Goal: Navigation & Orientation: Find specific page/section

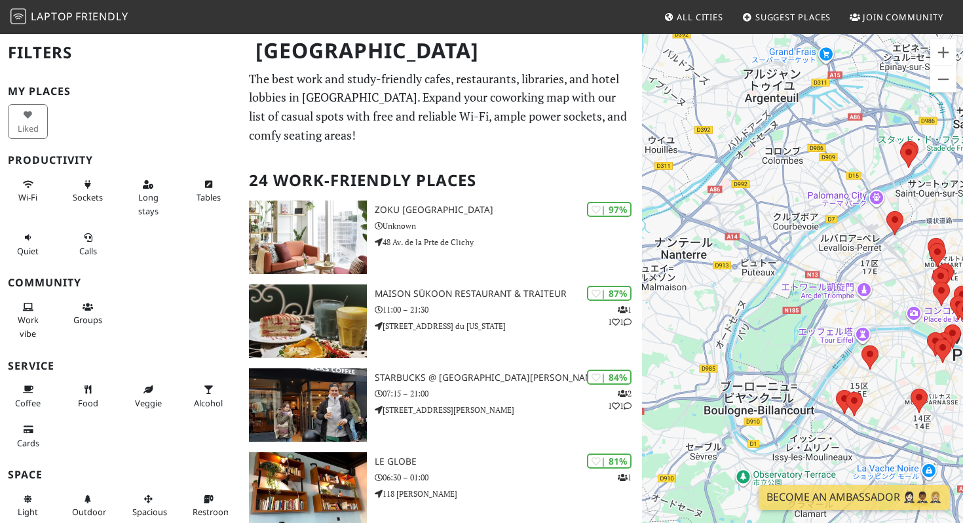
drag, startPoint x: 757, startPoint y: 252, endPoint x: 907, endPoint y: 248, distance: 150.1
click at [907, 248] on div "矢印キーを押すと移動します。" at bounding box center [802, 294] width 321 height 523
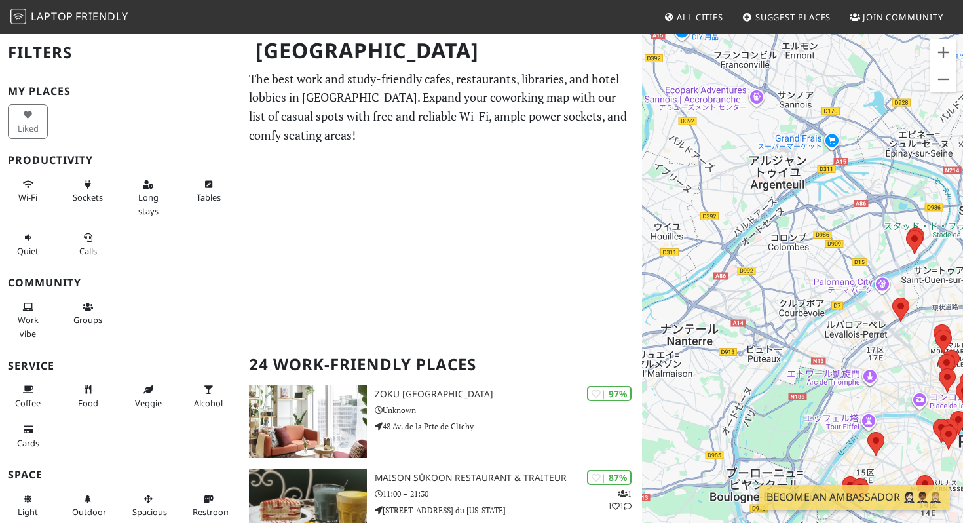
drag, startPoint x: 925, startPoint y: 180, endPoint x: 934, endPoint y: 268, distance: 88.3
click at [934, 268] on div "矢印キーを押すと移動します。" at bounding box center [802, 294] width 321 height 523
click at [943, 58] on button "ズームイン" at bounding box center [943, 52] width 26 height 26
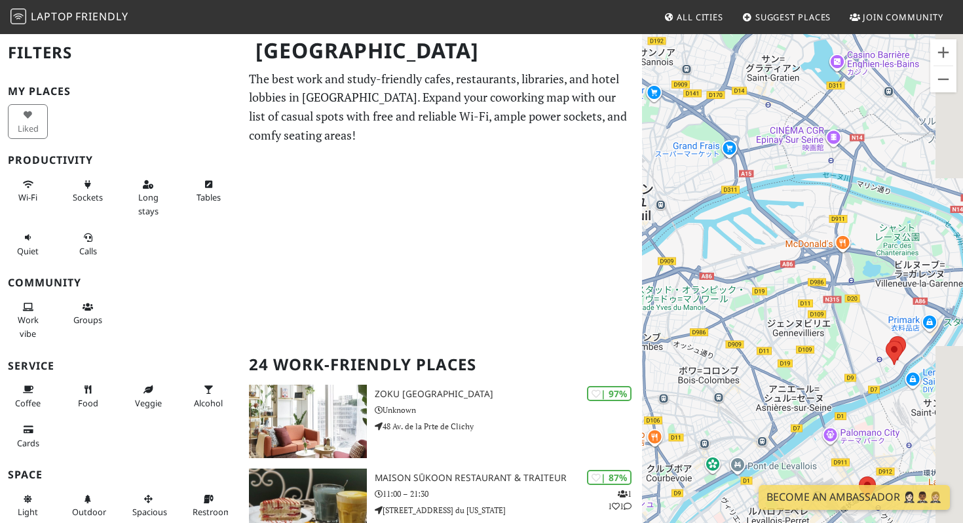
drag, startPoint x: 902, startPoint y: 132, endPoint x: 768, endPoint y: 286, distance: 203.9
click at [768, 285] on div "矢印キーを押すと移動します。" at bounding box center [802, 294] width 321 height 523
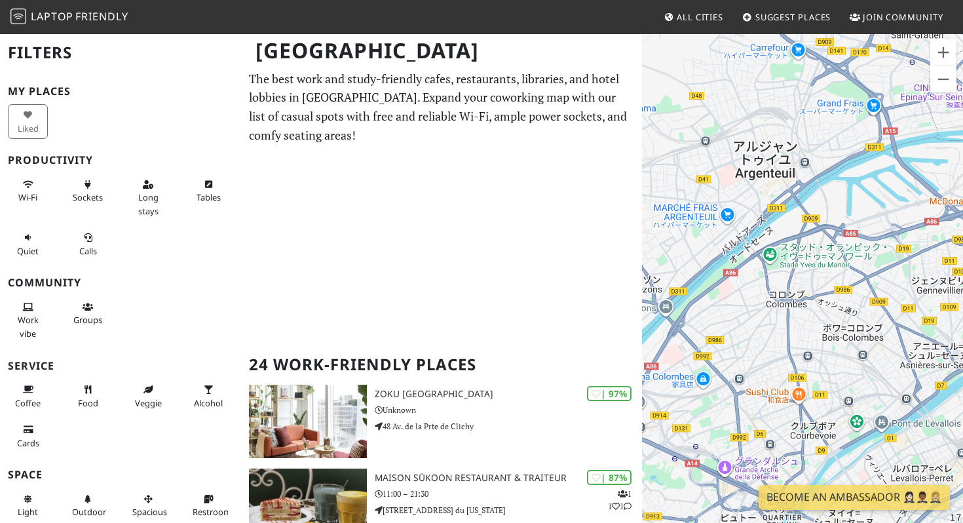
drag, startPoint x: 755, startPoint y: 286, endPoint x: 903, endPoint y: 239, distance: 155.2
click at [903, 239] on div "矢印キーを押すと移動します。" at bounding box center [802, 294] width 321 height 523
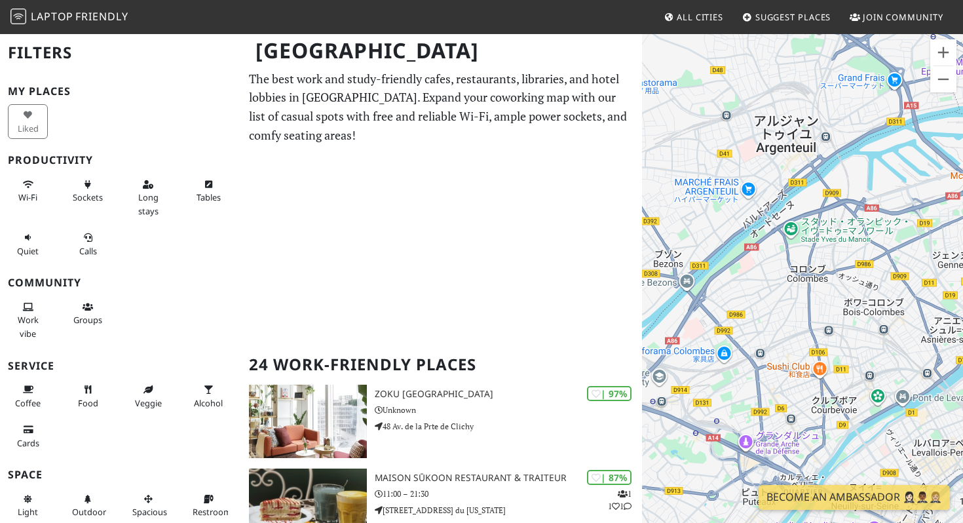
drag, startPoint x: 820, startPoint y: 290, endPoint x: 844, endPoint y: 265, distance: 34.8
click at [844, 265] on div "矢印キーを押すと移動します。" at bounding box center [802, 294] width 321 height 523
click at [948, 54] on button "ズームイン" at bounding box center [943, 52] width 26 height 26
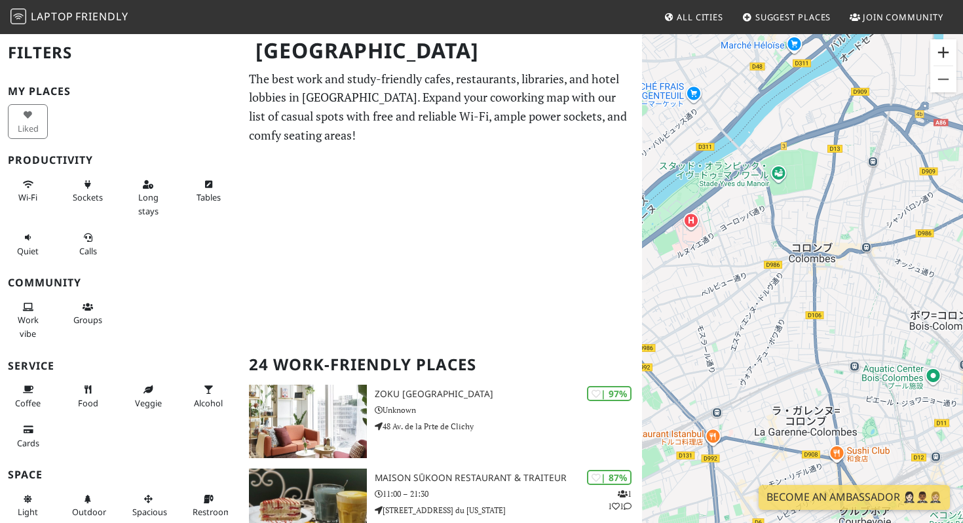
click at [948, 54] on button "ズームイン" at bounding box center [943, 52] width 26 height 26
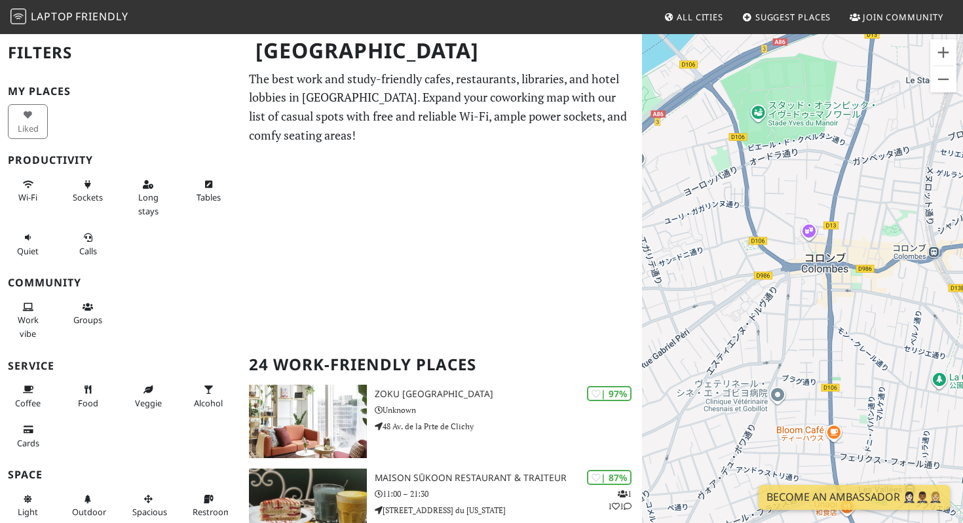
drag, startPoint x: 907, startPoint y: 135, endPoint x: 910, endPoint y: 187, distance: 51.9
click at [910, 187] on div "矢印キーを押すと移動します。" at bounding box center [802, 294] width 321 height 523
click at [951, 83] on button "ズームアウト" at bounding box center [943, 79] width 26 height 26
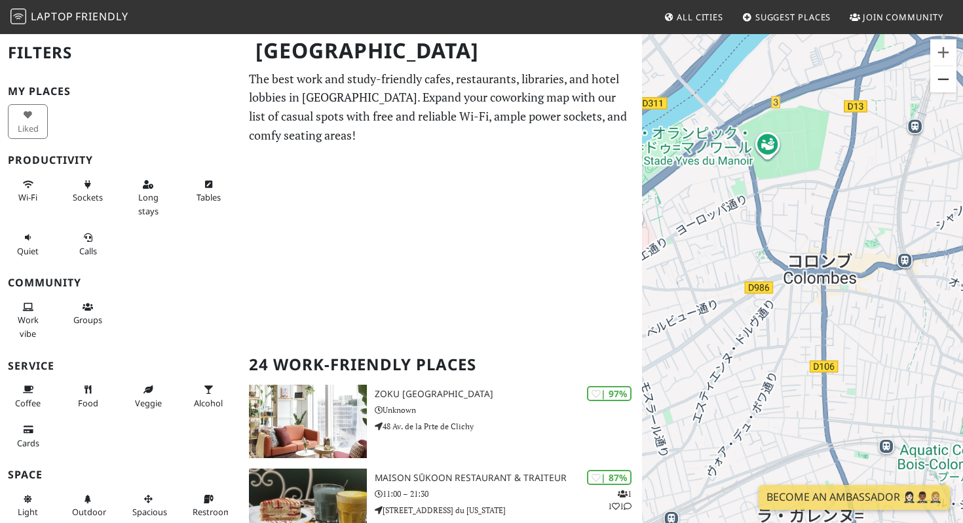
click at [951, 83] on button "ズームアウト" at bounding box center [943, 79] width 26 height 26
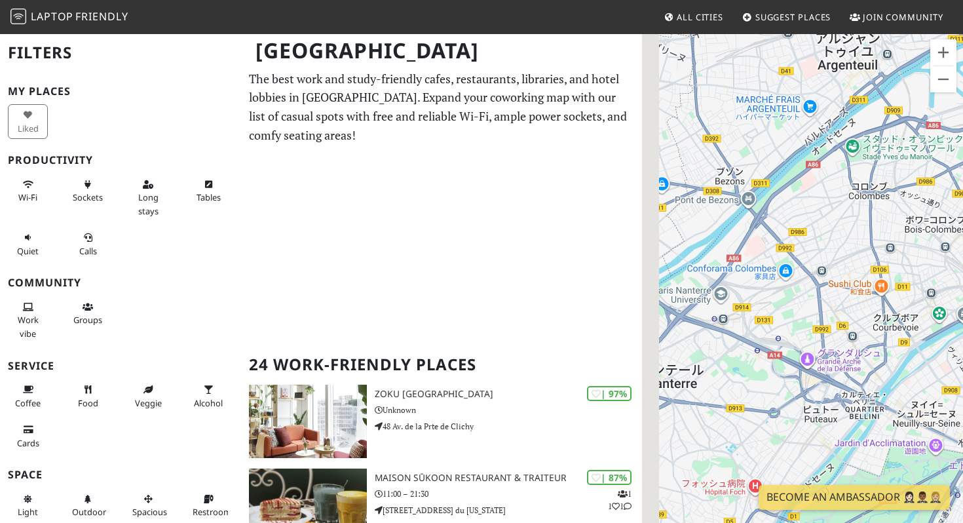
drag, startPoint x: 837, startPoint y: 295, endPoint x: 920, endPoint y: 176, distance: 145.4
click at [920, 176] on div "矢印キーを押すと移動します。" at bounding box center [802, 294] width 321 height 523
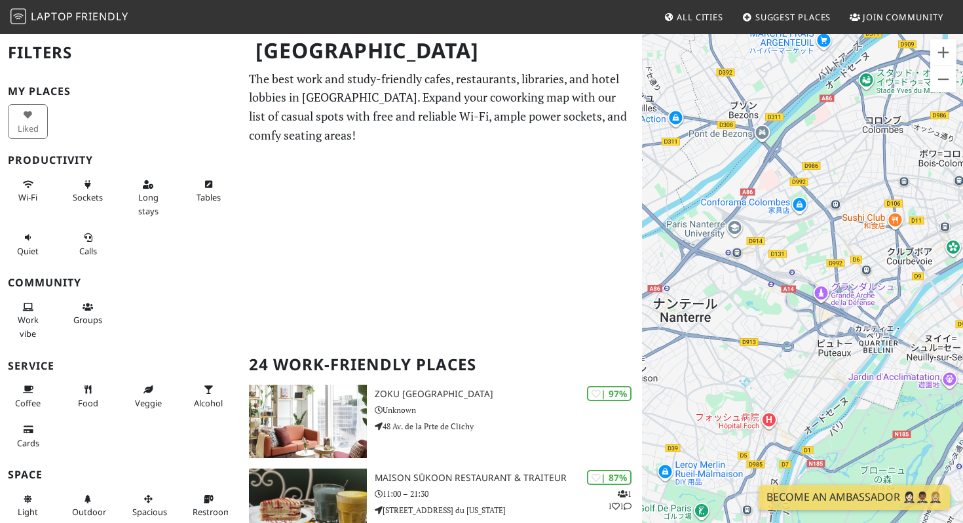
drag, startPoint x: 851, startPoint y: 354, endPoint x: 835, endPoint y: 281, distance: 74.5
click at [835, 281] on div "矢印キーを押すと移動します。" at bounding box center [802, 294] width 321 height 523
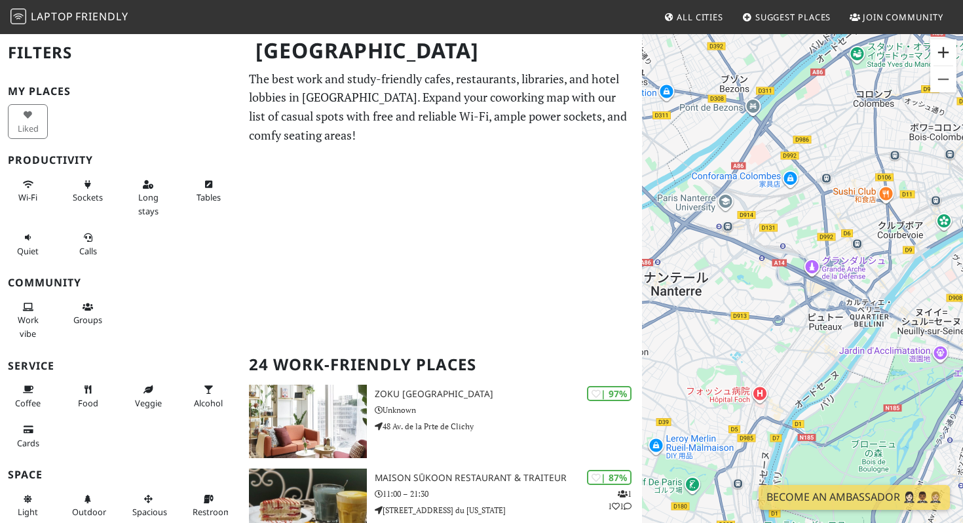
click at [942, 56] on button "ズームイン" at bounding box center [943, 52] width 26 height 26
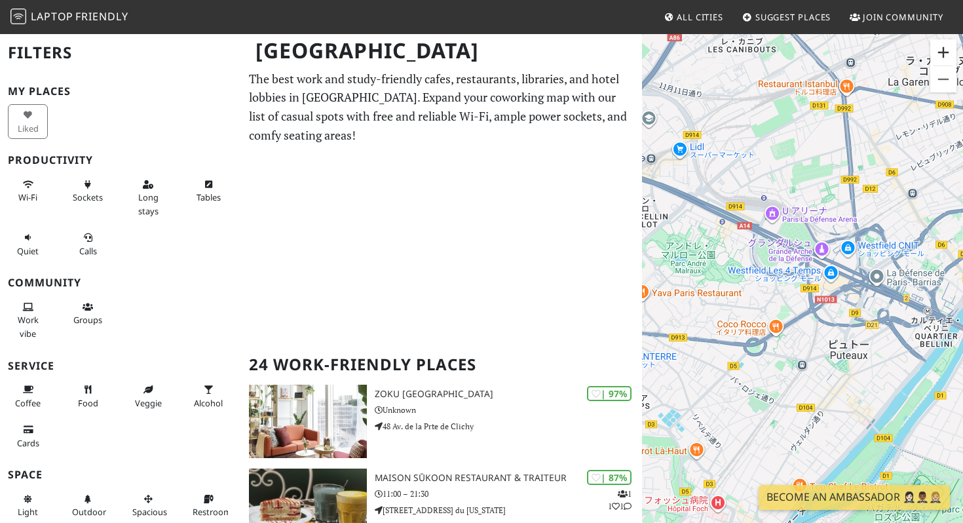
click at [942, 56] on button "ズームイン" at bounding box center [943, 52] width 26 height 26
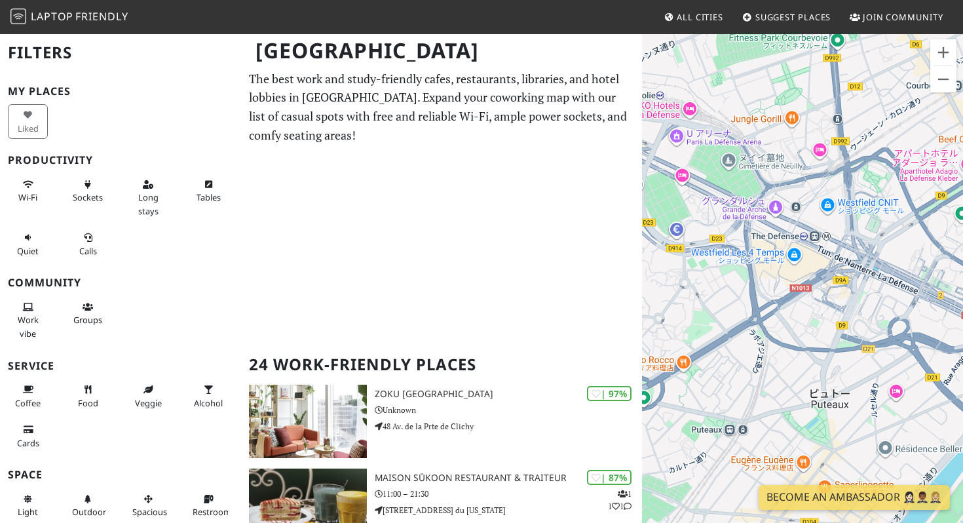
drag, startPoint x: 858, startPoint y: 200, endPoint x: 791, endPoint y: 195, distance: 67.1
click at [791, 195] on div "矢印キーを押すと移動します。" at bounding box center [802, 294] width 321 height 523
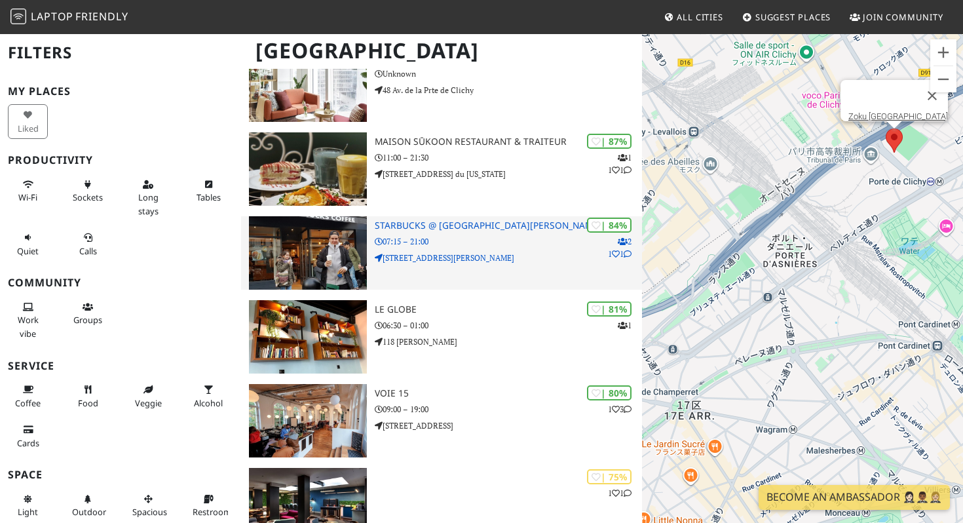
scroll to position [337, 0]
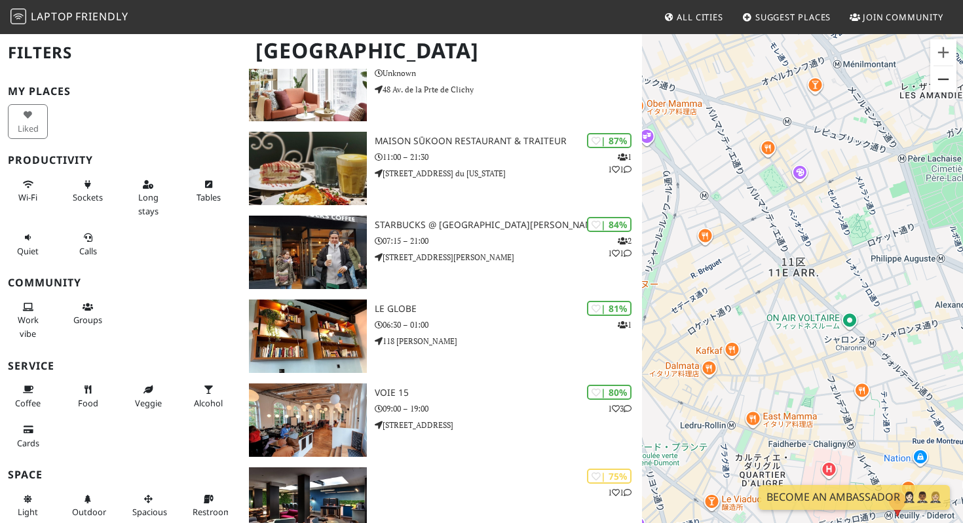
click at [937, 73] on button "ズームアウト" at bounding box center [943, 79] width 26 height 26
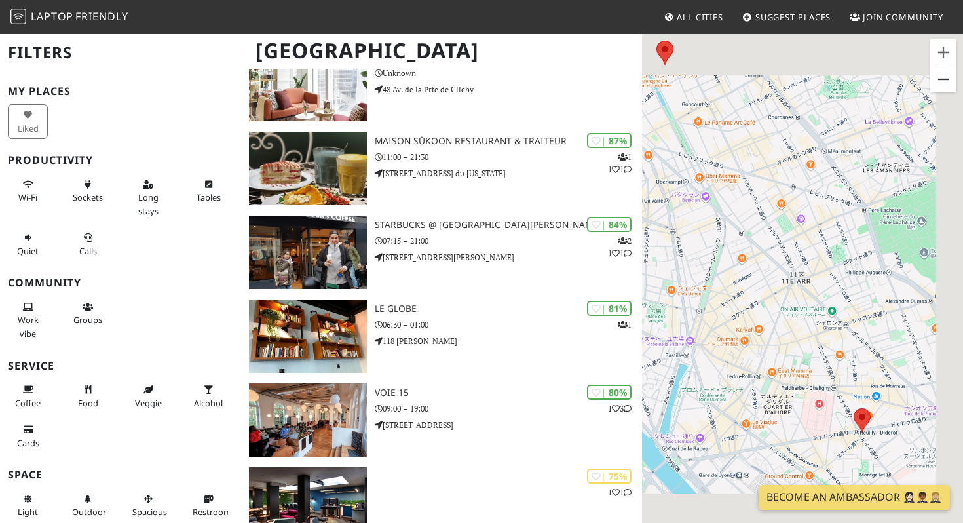
click at [937, 73] on button "ズームアウト" at bounding box center [943, 79] width 26 height 26
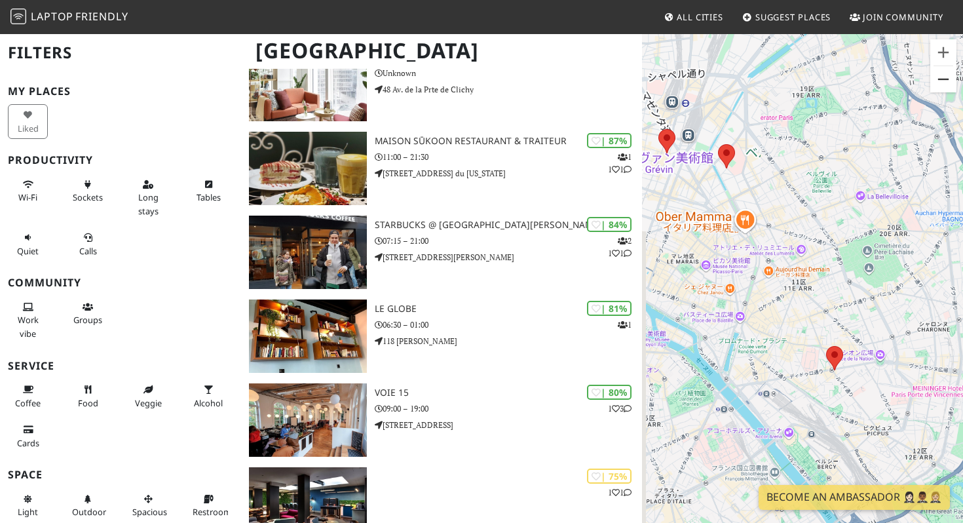
click at [937, 73] on button "ズームアウト" at bounding box center [943, 79] width 26 height 26
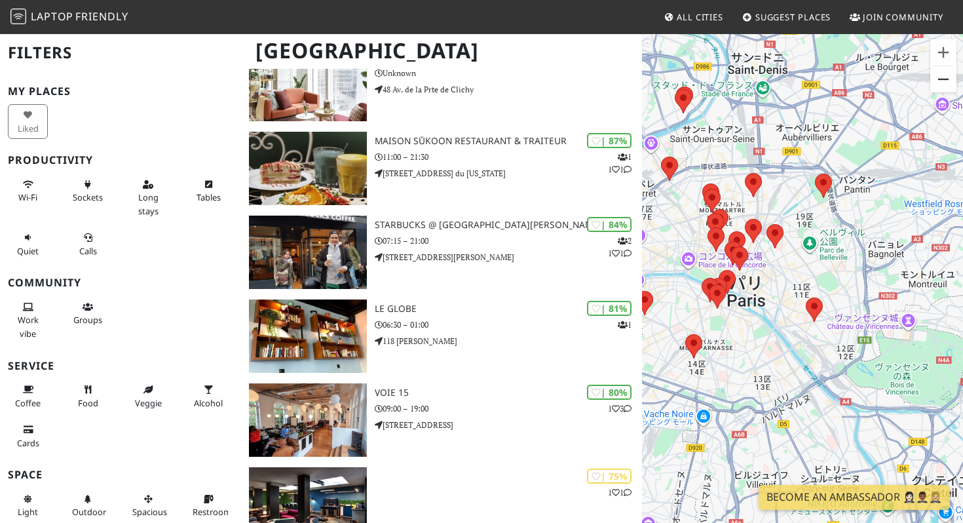
click at [937, 73] on button "ズームアウト" at bounding box center [943, 79] width 26 height 26
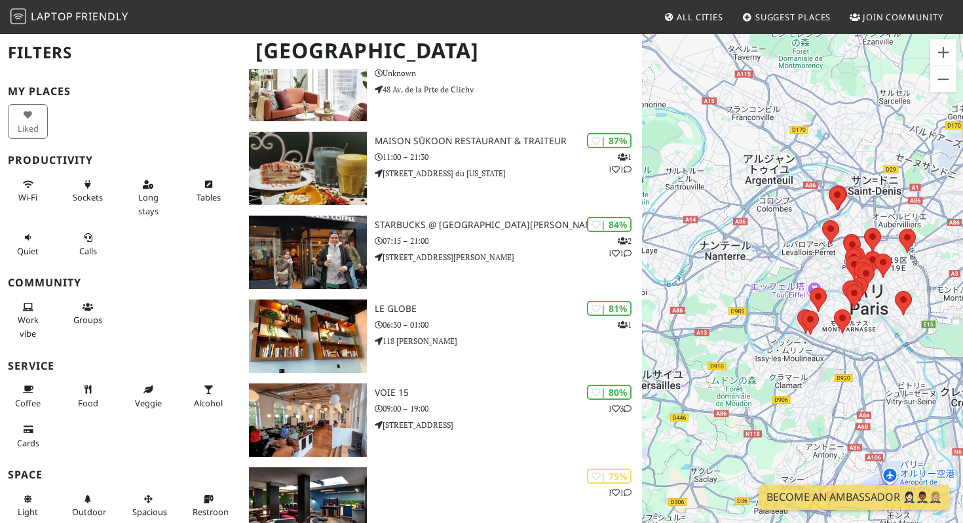
drag, startPoint x: 812, startPoint y: 197, endPoint x: 909, endPoint y: 204, distance: 97.2
click at [909, 204] on div "矢印キーを押すと移動します。" at bounding box center [802, 294] width 321 height 523
click at [945, 55] on button "ズームイン" at bounding box center [943, 52] width 26 height 26
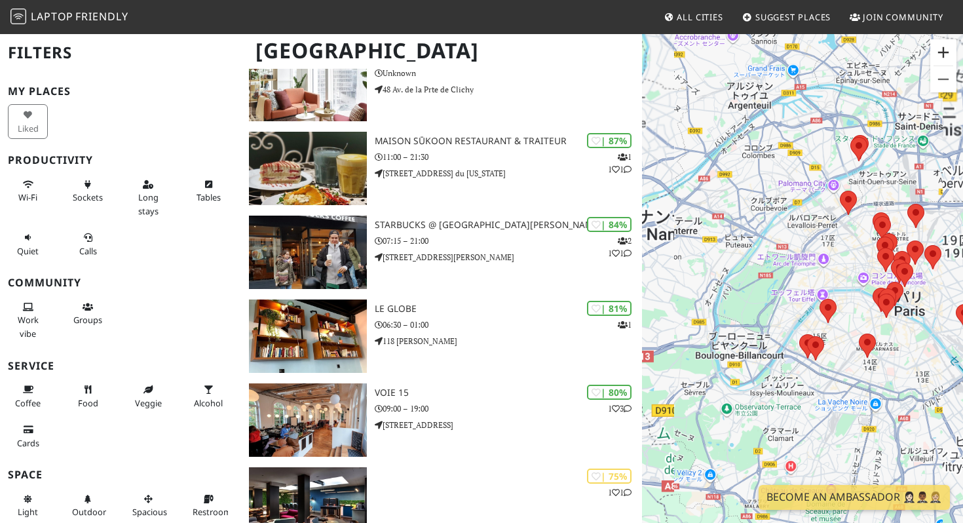
click at [945, 55] on button "ズームイン" at bounding box center [943, 52] width 26 height 26
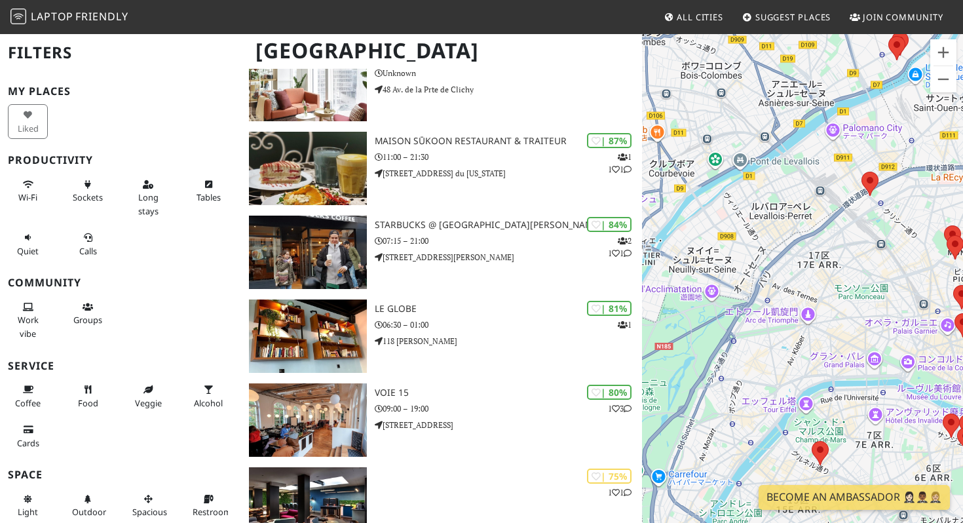
drag, startPoint x: 912, startPoint y: 184, endPoint x: 864, endPoint y: 285, distance: 111.7
click at [864, 285] on div "矢印キーを押すと移動します。" at bounding box center [802, 294] width 321 height 523
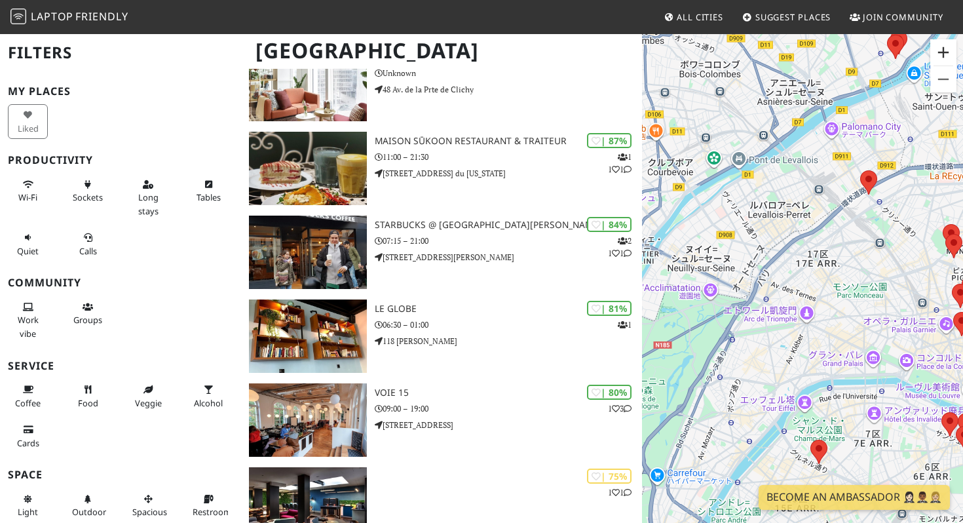
click at [943, 48] on button "ズームイン" at bounding box center [943, 52] width 26 height 26
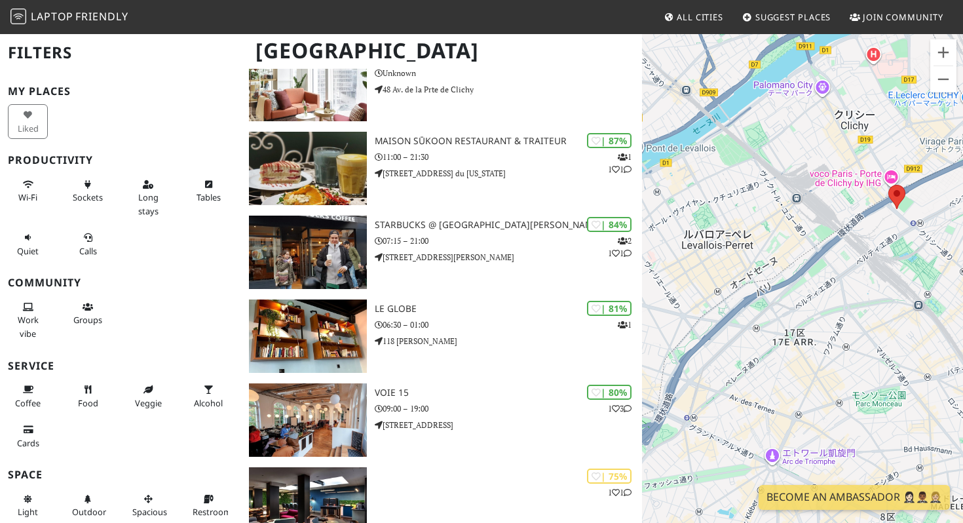
drag, startPoint x: 887, startPoint y: 183, endPoint x: 844, endPoint y: 300, distance: 124.1
click at [844, 300] on div "矢印キーを押すと移動します。" at bounding box center [802, 294] width 321 height 523
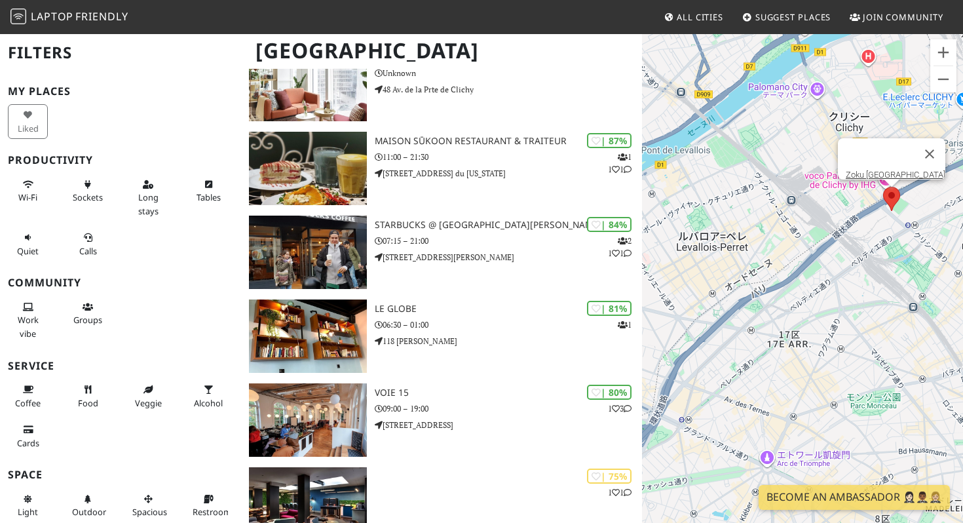
click at [883, 187] on area at bounding box center [883, 187] width 0 height 0
click at [885, 170] on link "Zoku [GEOGRAPHIC_DATA]" at bounding box center [896, 175] width 100 height 10
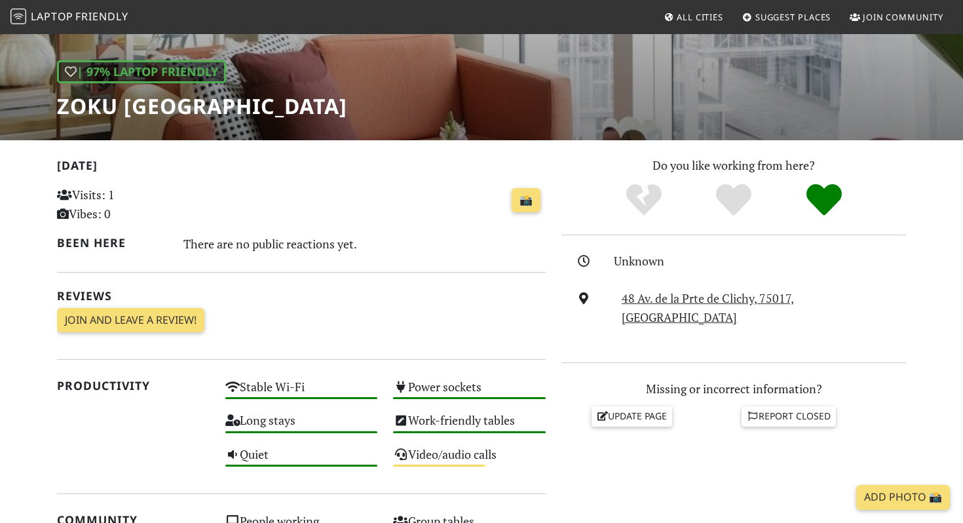
scroll to position [154, 0]
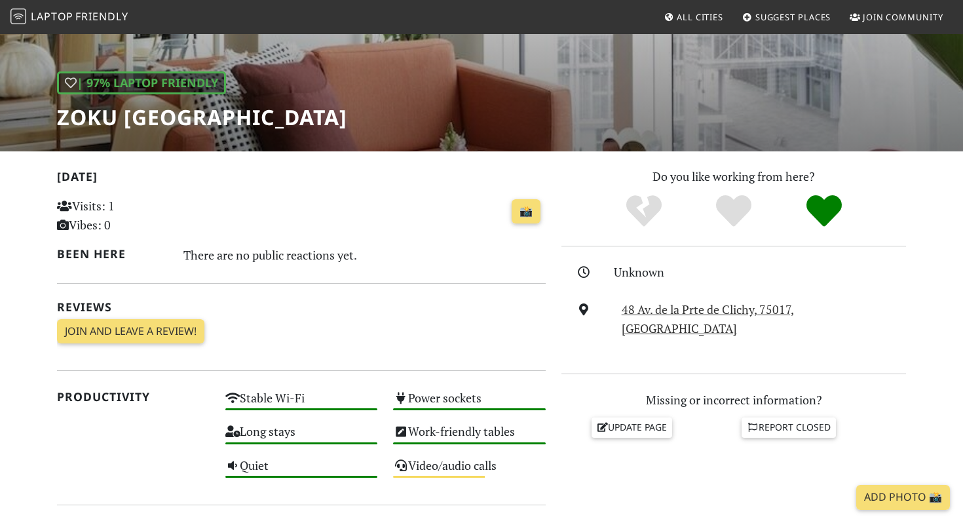
click at [147, 115] on h1 "Zoku [GEOGRAPHIC_DATA]" at bounding box center [202, 117] width 290 height 25
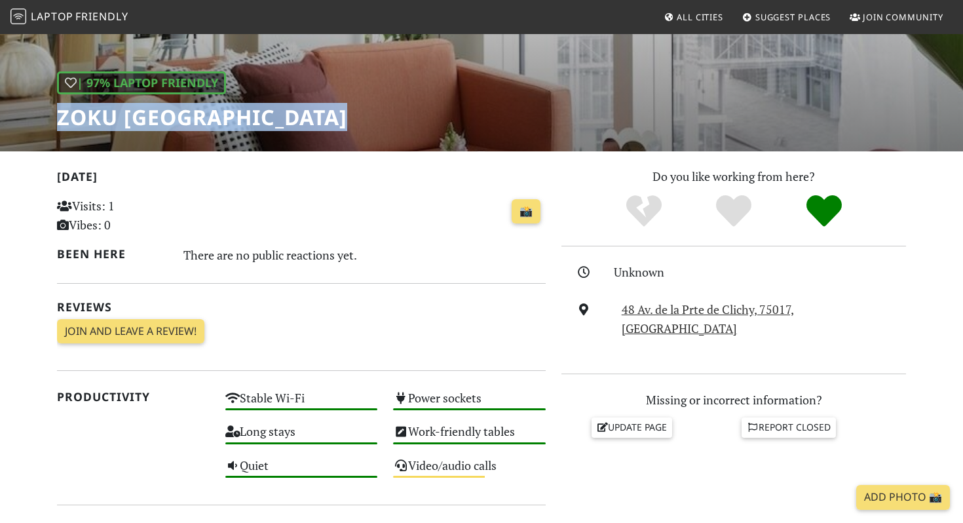
click at [147, 115] on h1 "Zoku [GEOGRAPHIC_DATA]" at bounding box center [202, 117] width 290 height 25
copy div "Zoku [GEOGRAPHIC_DATA]"
